Goal: Information Seeking & Learning: Find specific fact

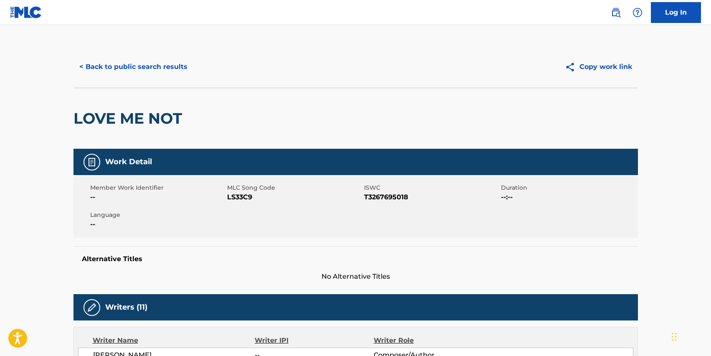
click at [155, 73] on button "< Back to public search results" at bounding box center [134, 66] width 120 height 21
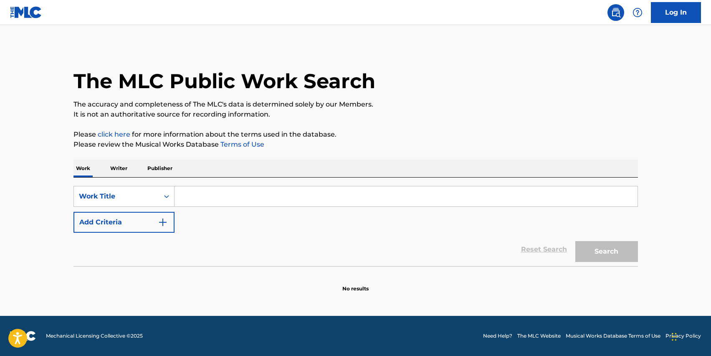
click at [226, 190] on input "Search Form" at bounding box center [406, 196] width 463 height 20
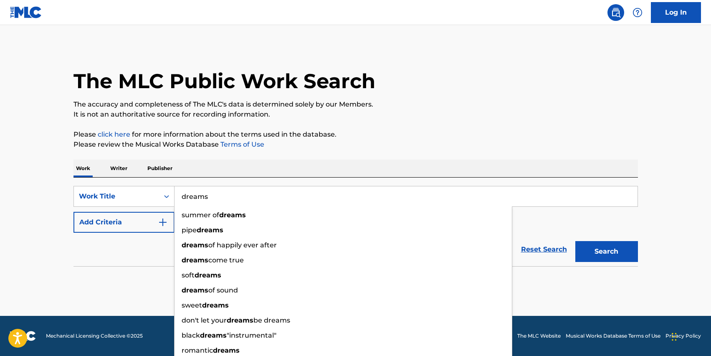
type input "dreams"
click at [108, 226] on button "Add Criteria" at bounding box center [124, 222] width 101 height 21
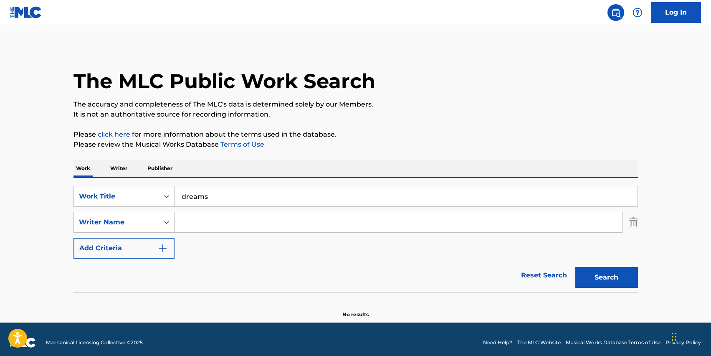
click at [214, 217] on input "Search Form" at bounding box center [399, 222] width 448 height 20
click at [576, 267] on button "Search" at bounding box center [607, 277] width 63 height 21
click at [216, 222] on input "[PERSON_NAME]" at bounding box center [399, 222] width 448 height 20
drag, startPoint x: 242, startPoint y: 224, endPoint x: 208, endPoint y: 223, distance: 33.8
click at [208, 223] on input "[PERSON_NAME]" at bounding box center [399, 222] width 448 height 20
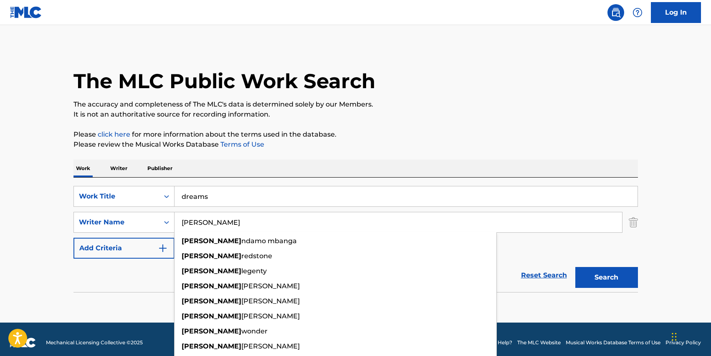
type input "[PERSON_NAME]"
click at [576, 267] on button "Search" at bounding box center [607, 277] width 63 height 21
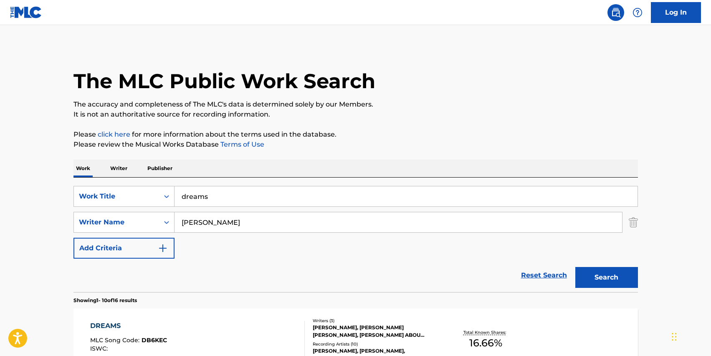
click at [137, 244] on button "Add Criteria" at bounding box center [124, 248] width 101 height 21
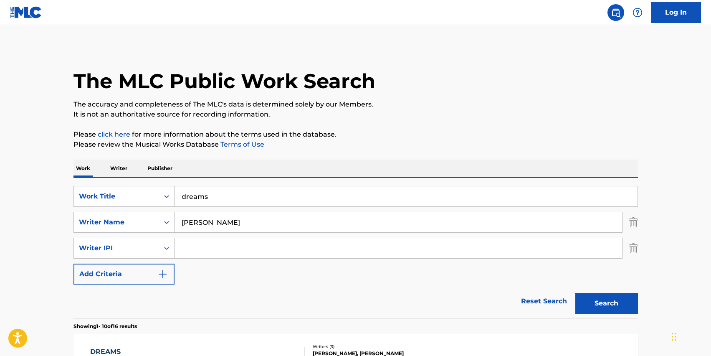
click at [137, 244] on div "Writer IPI" at bounding box center [116, 248] width 75 height 10
